Goal: Register for event/course

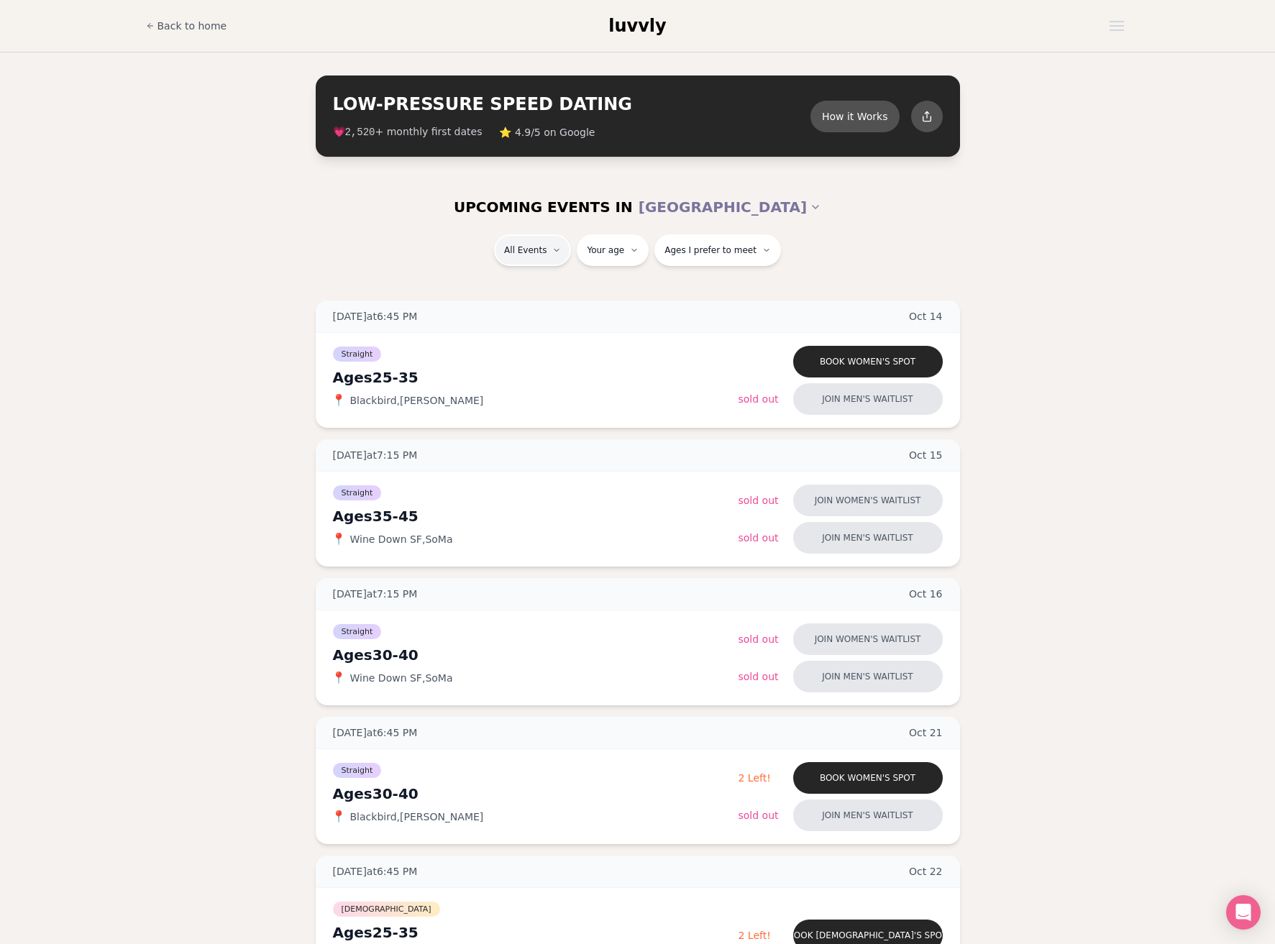
click at [526, 292] on div "Straight ( 14 )" at bounding box center [550, 288] width 137 height 32
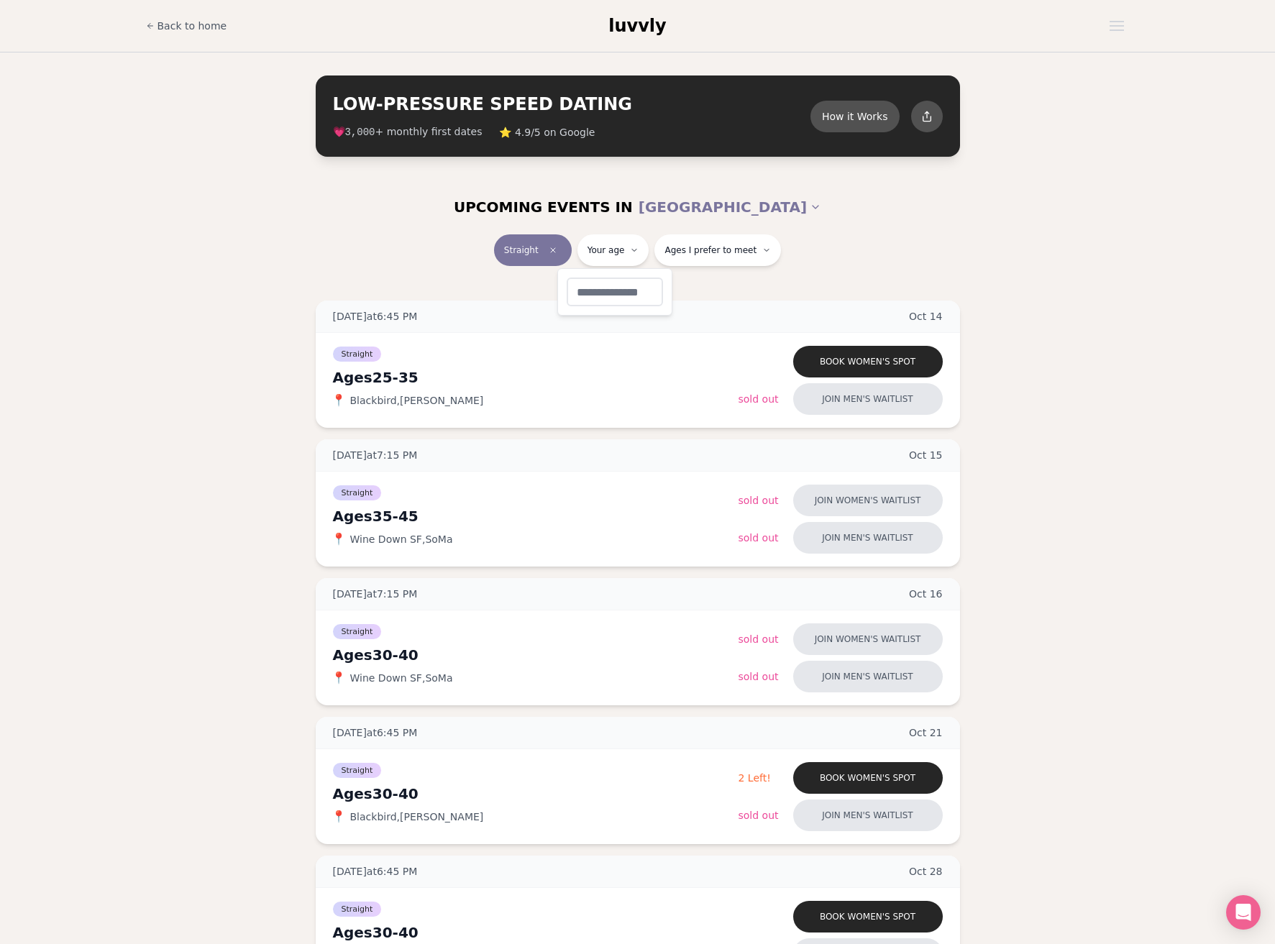
type input "**"
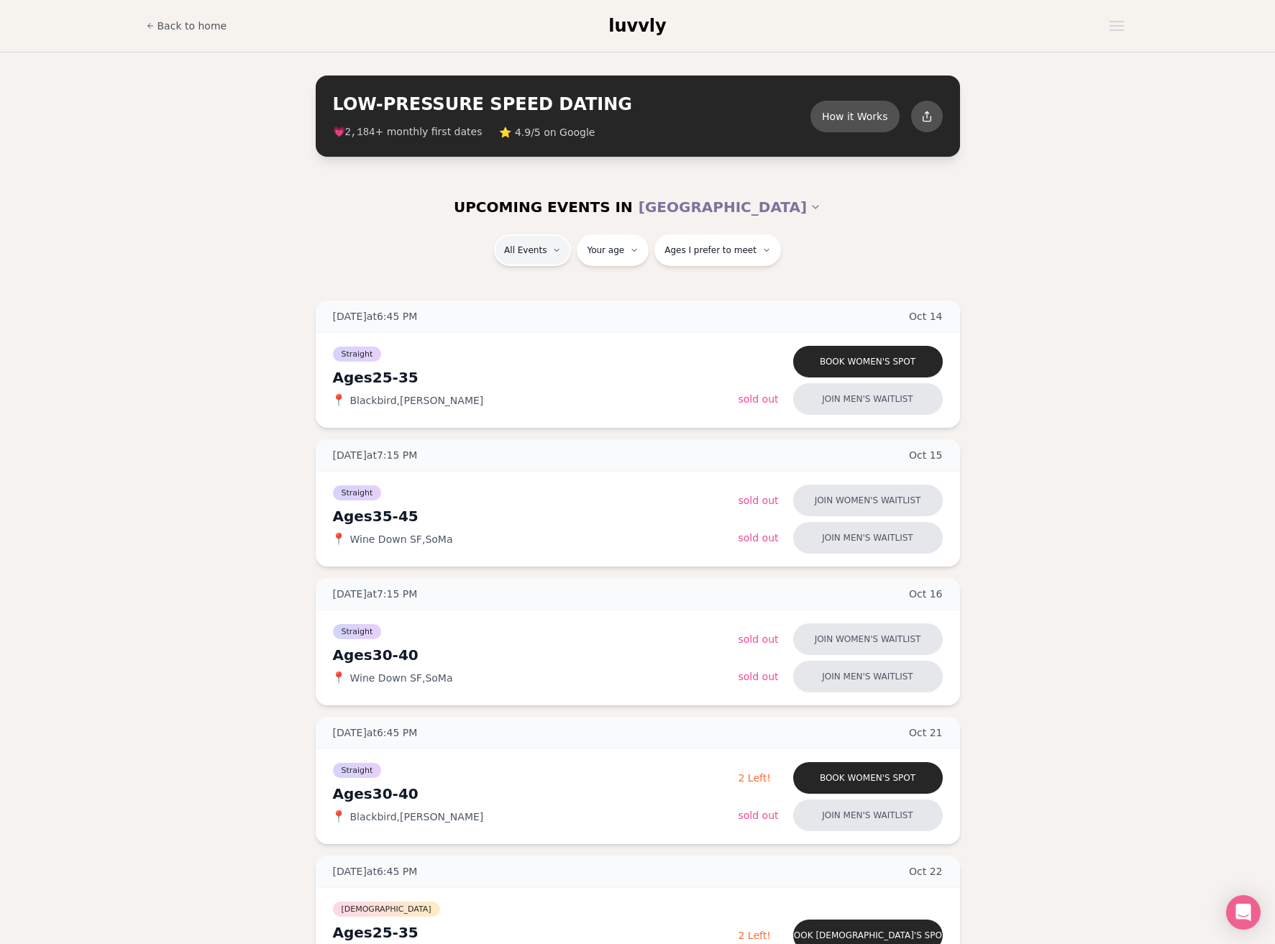
click at [518, 289] on span "Straight" at bounding box center [508, 288] width 40 height 14
